Goal: Task Accomplishment & Management: Manage account settings

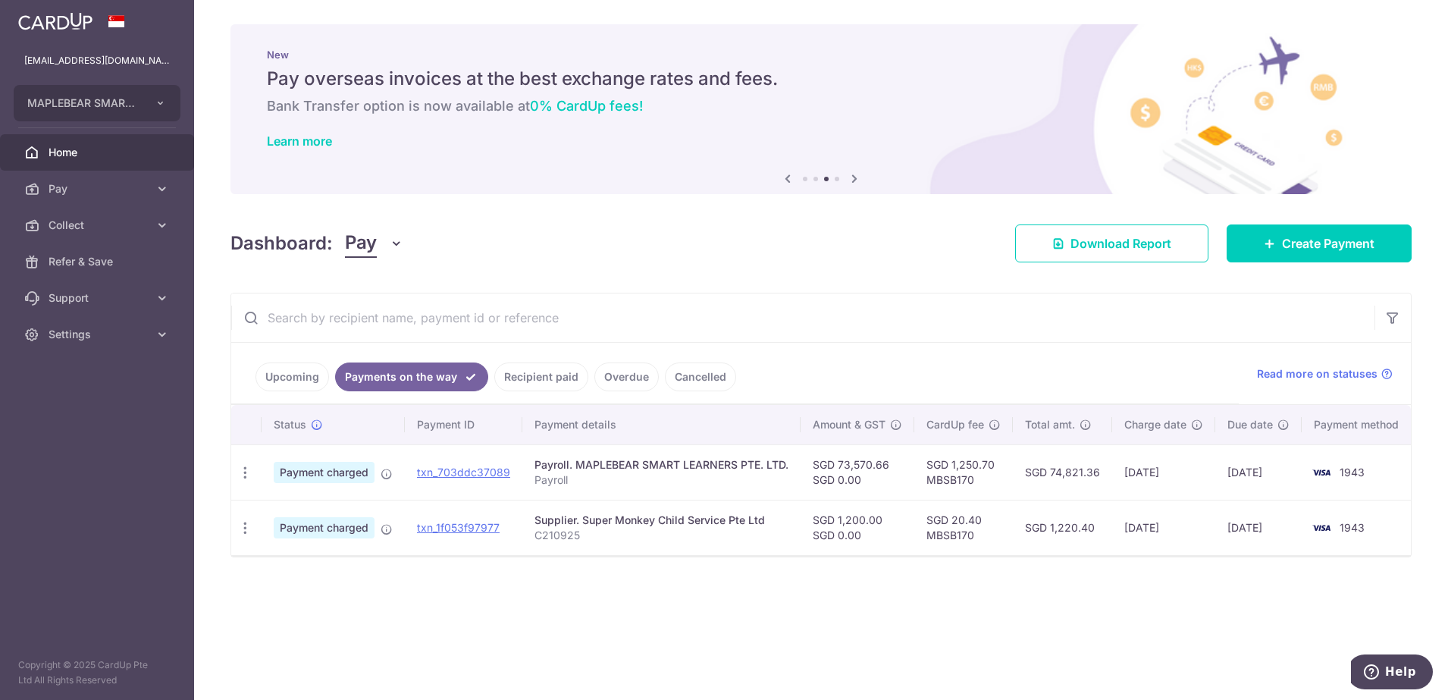
click at [103, 145] on span "Home" at bounding box center [99, 152] width 100 height 15
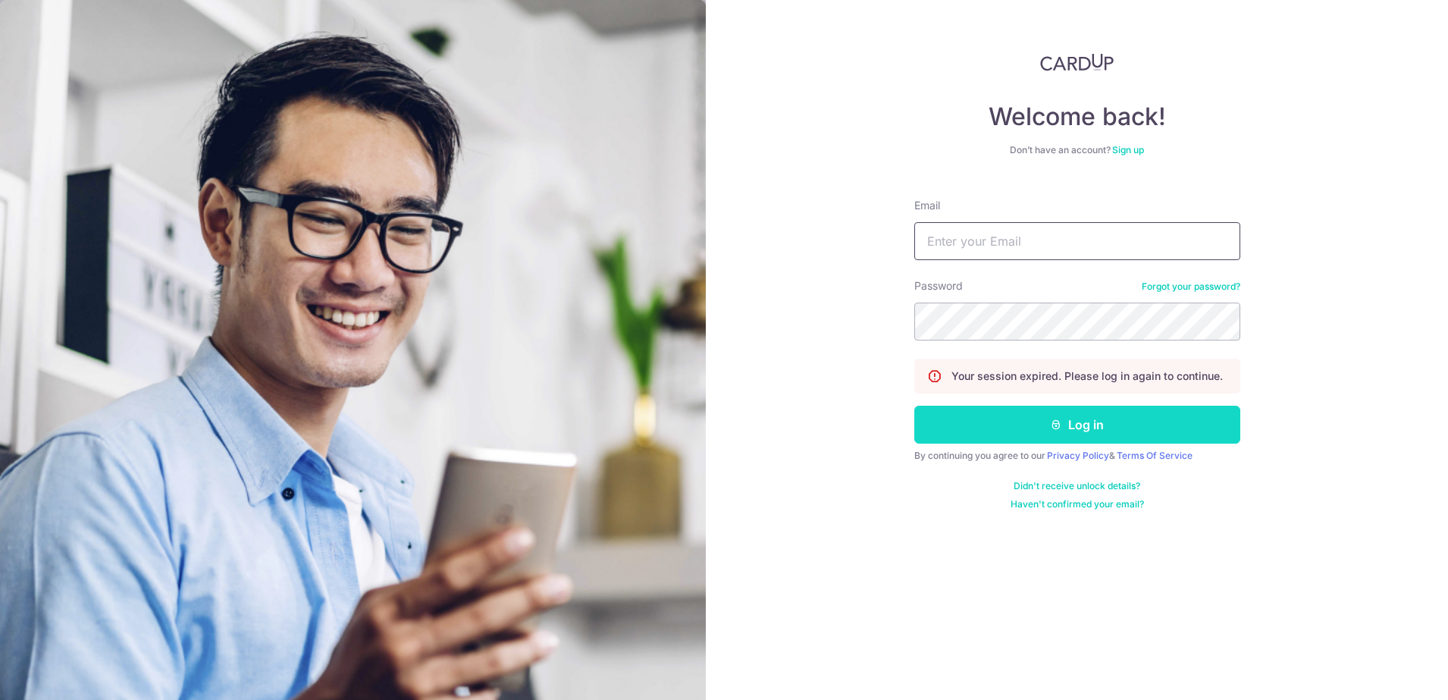
type input "[EMAIL_ADDRESS][DOMAIN_NAME]"
click at [1043, 424] on button "Log in" at bounding box center [1077, 425] width 326 height 38
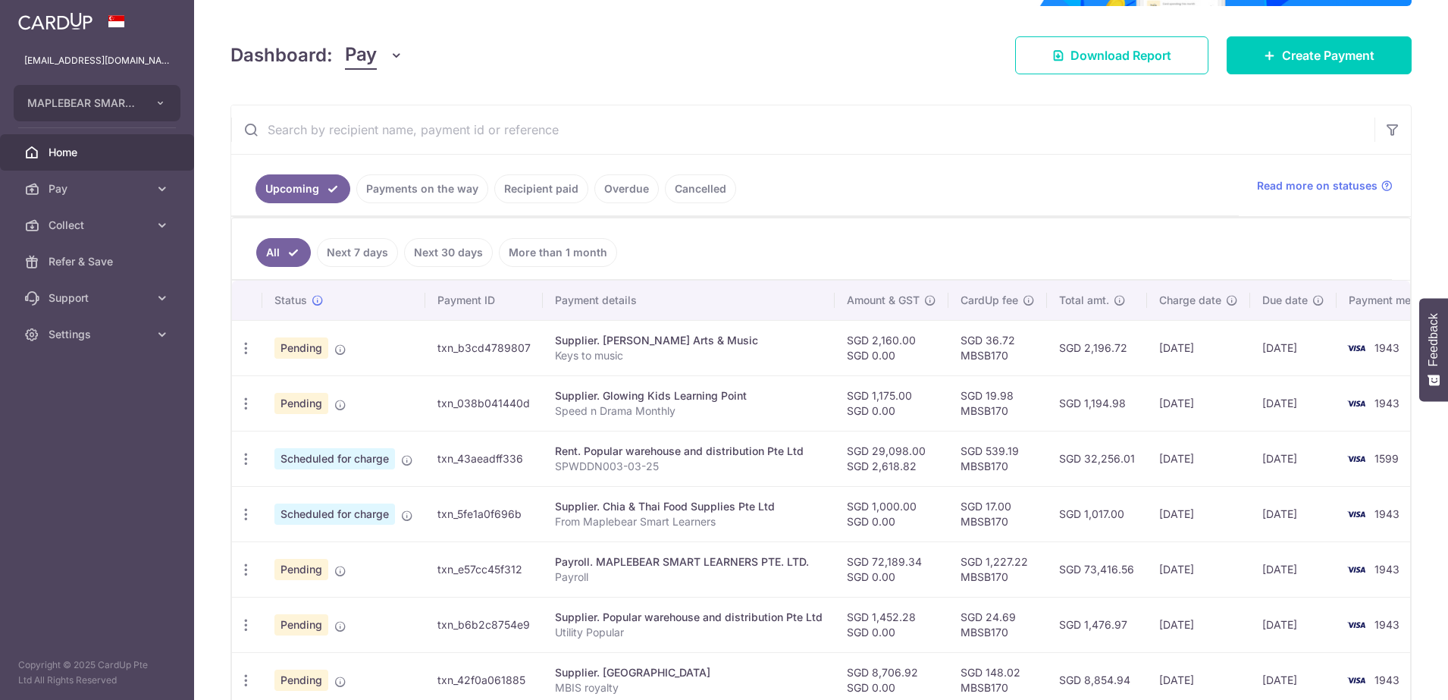
scroll to position [189, 0]
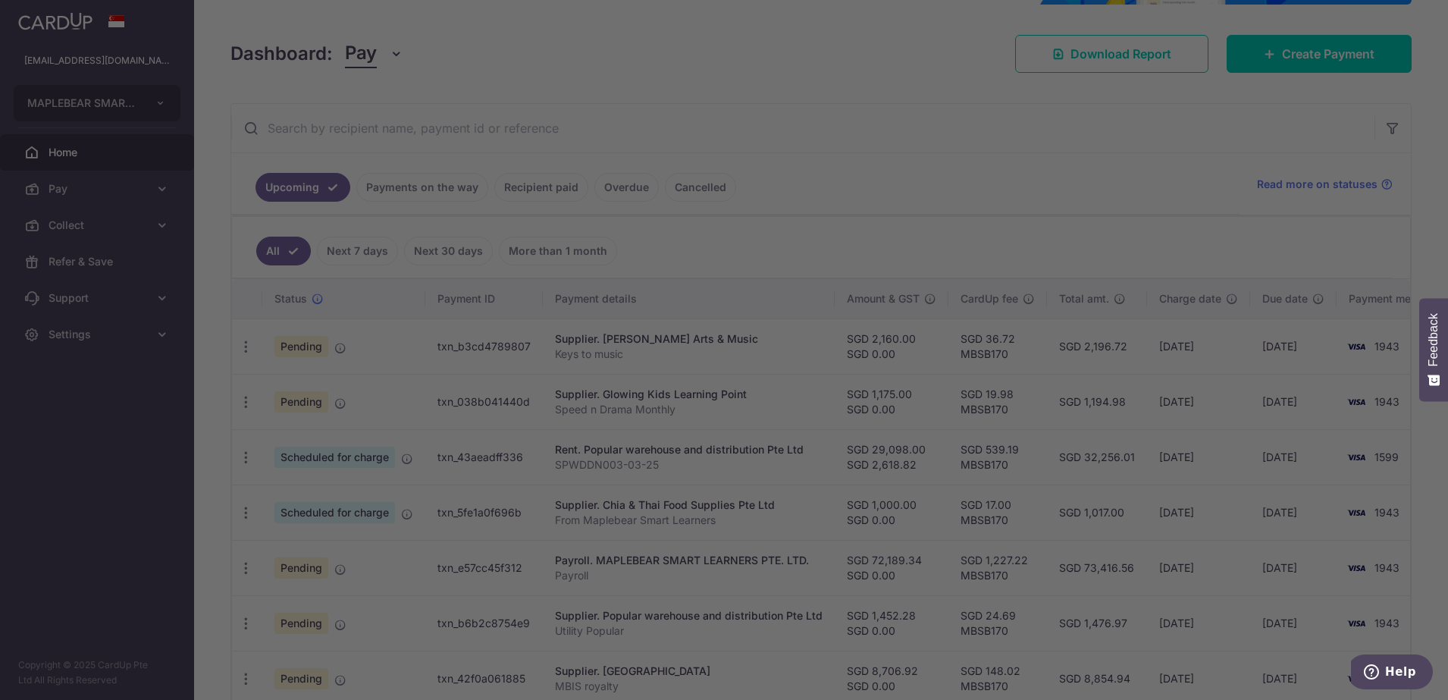
click at [388, 184] on div at bounding box center [731, 353] width 1462 height 706
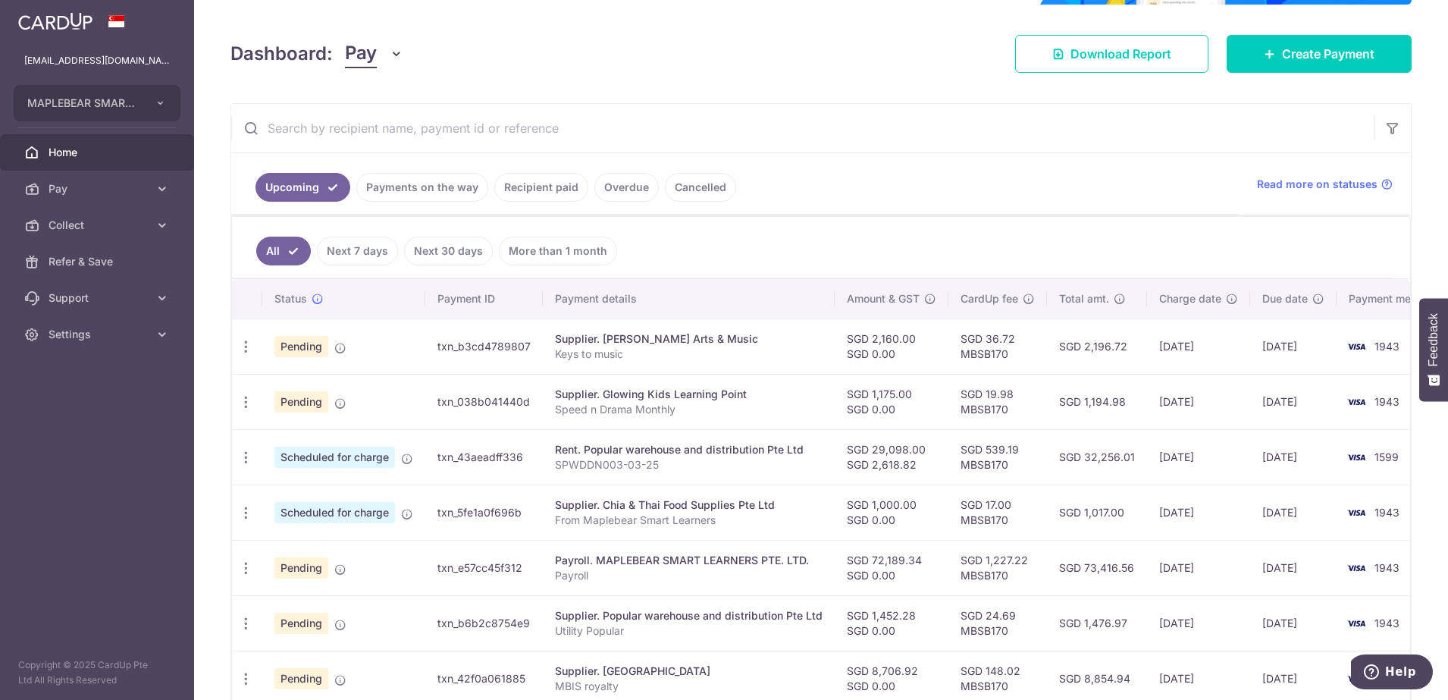
click at [528, 183] on link "Recipient paid" at bounding box center [541, 187] width 94 height 29
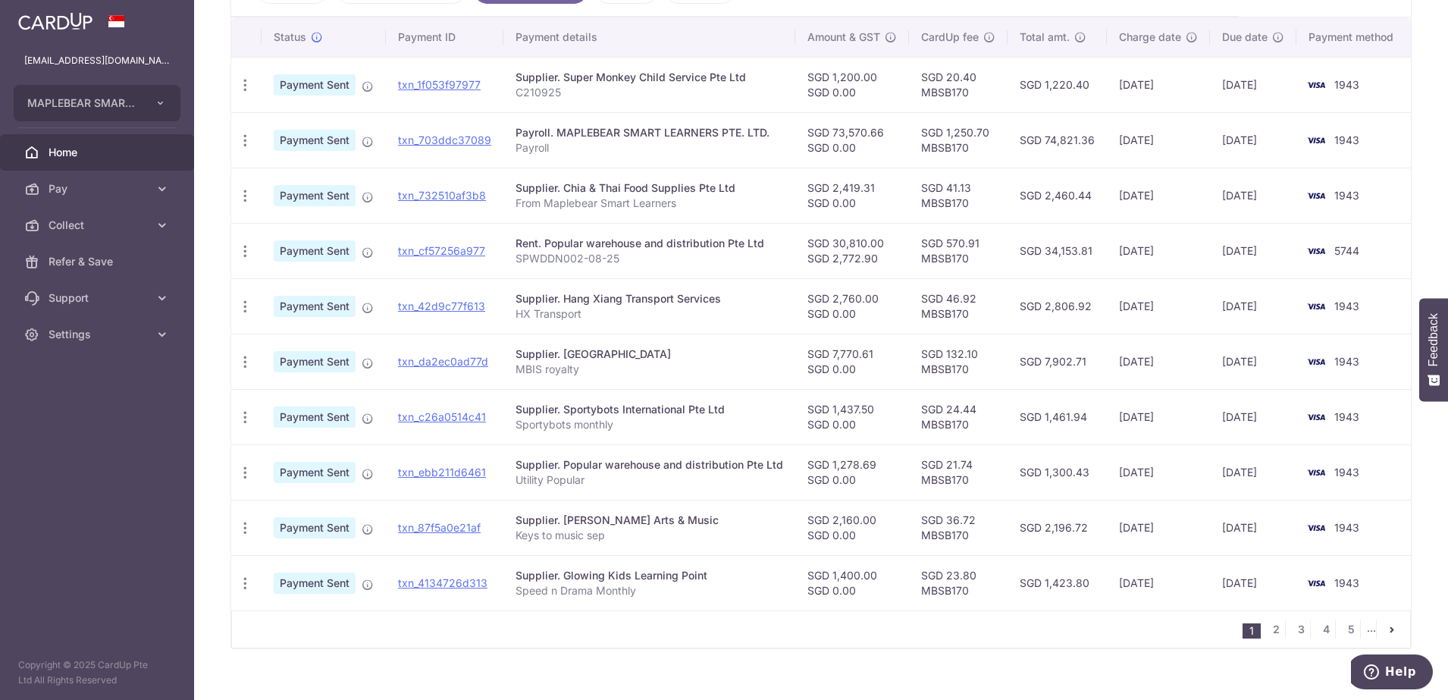
scroll to position [418, 0]
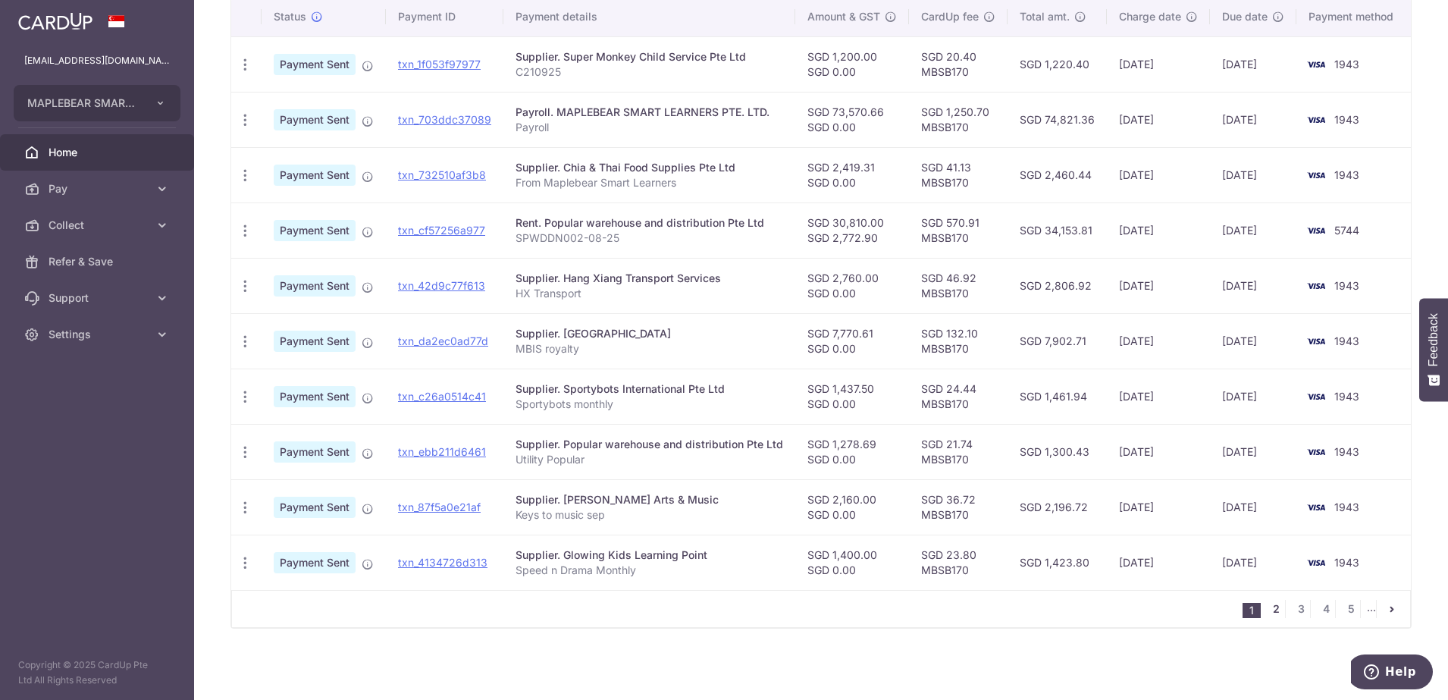
click at [1267, 608] on link "2" at bounding box center [1276, 609] width 18 height 18
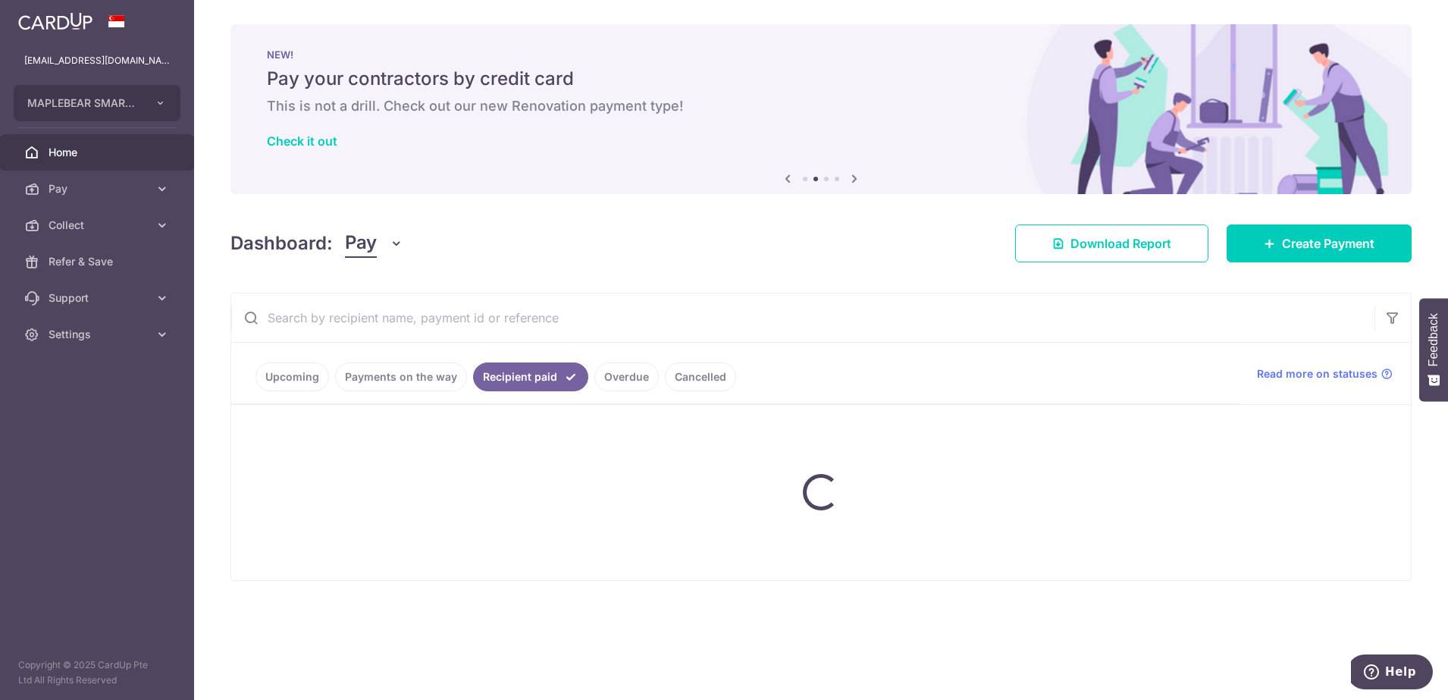
scroll to position [0, 0]
